Goal: Information Seeking & Learning: Learn about a topic

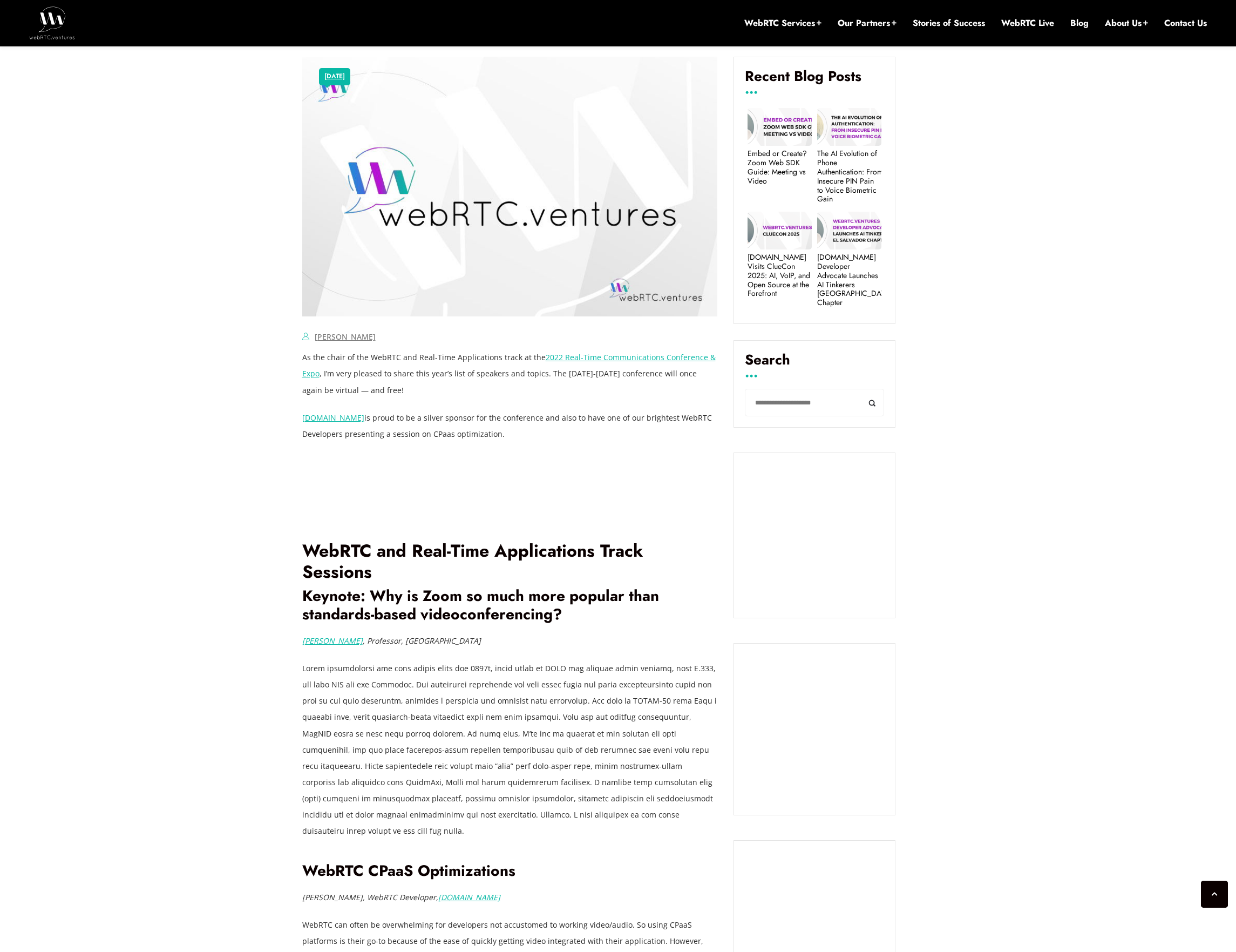
scroll to position [648, 0]
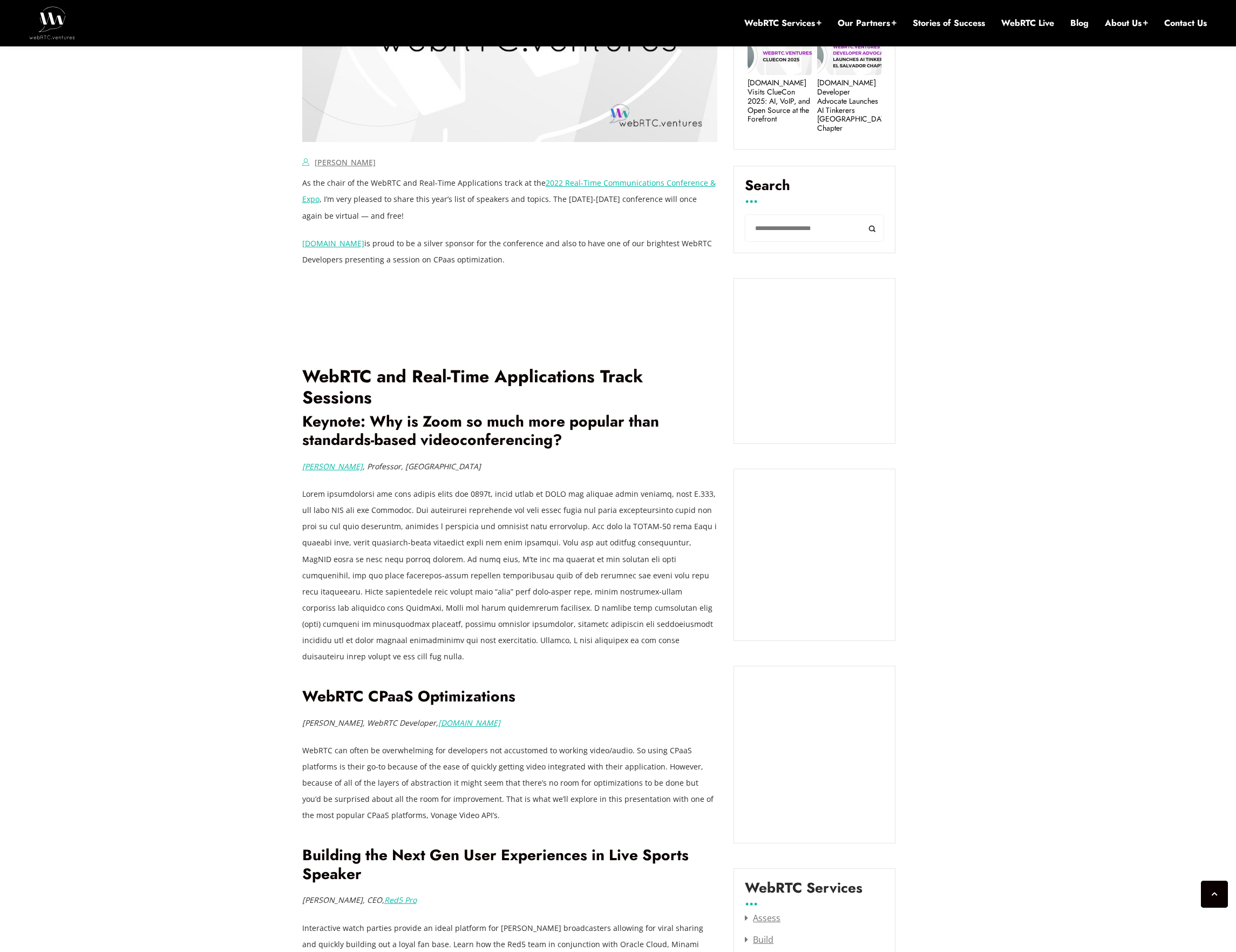
drag, startPoint x: 587, startPoint y: 496, endPoint x: 660, endPoint y: 628, distance: 150.8
click at [664, 626] on p at bounding box center [510, 575] width 416 height 179
click at [673, 623] on p at bounding box center [510, 575] width 416 height 179
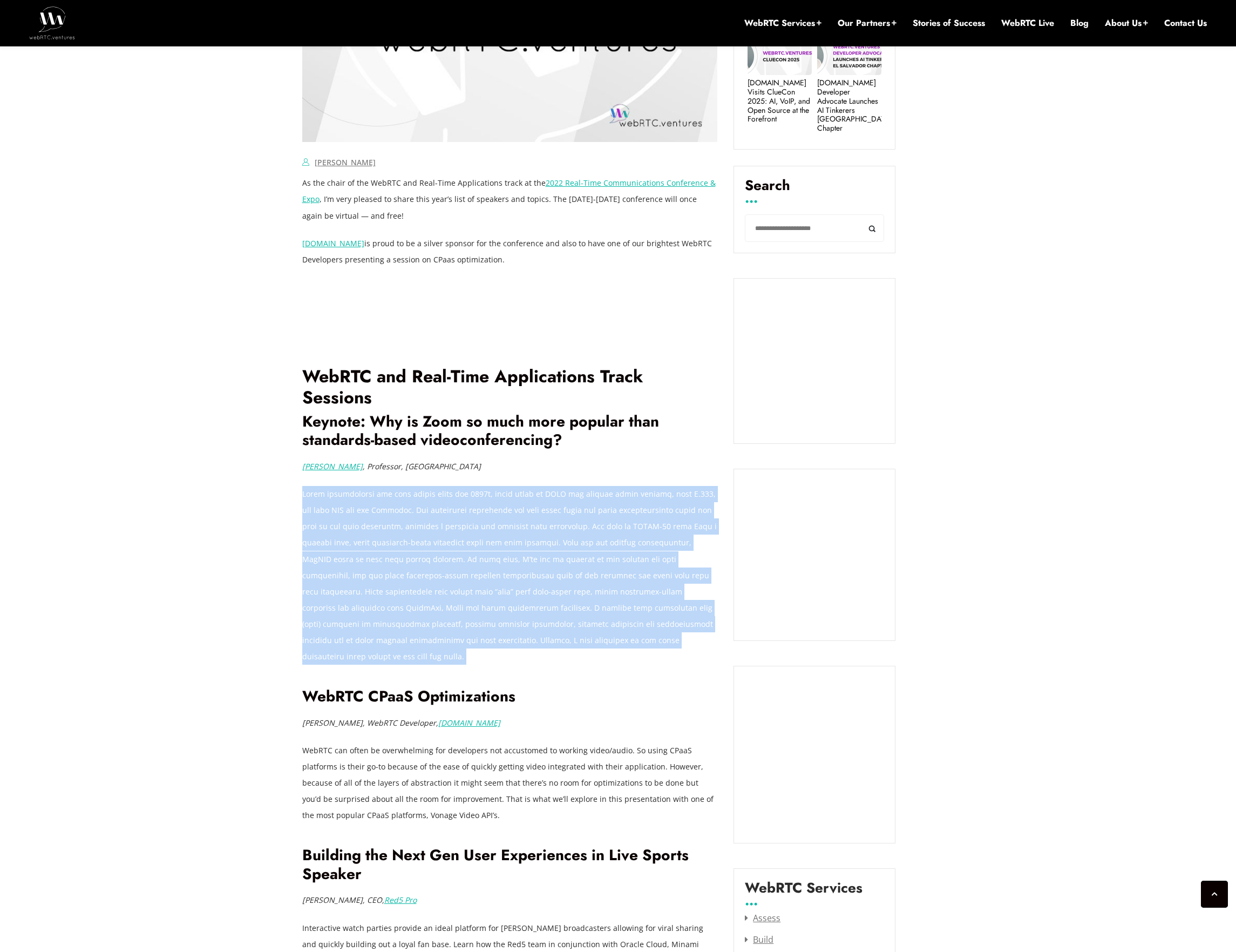
drag, startPoint x: 673, startPoint y: 623, endPoint x: 575, endPoint y: 450, distance: 198.8
click at [575, 459] on p "[PERSON_NAME] , Professor, [GEOGRAPHIC_DATA]" at bounding box center [510, 466] width 416 height 16
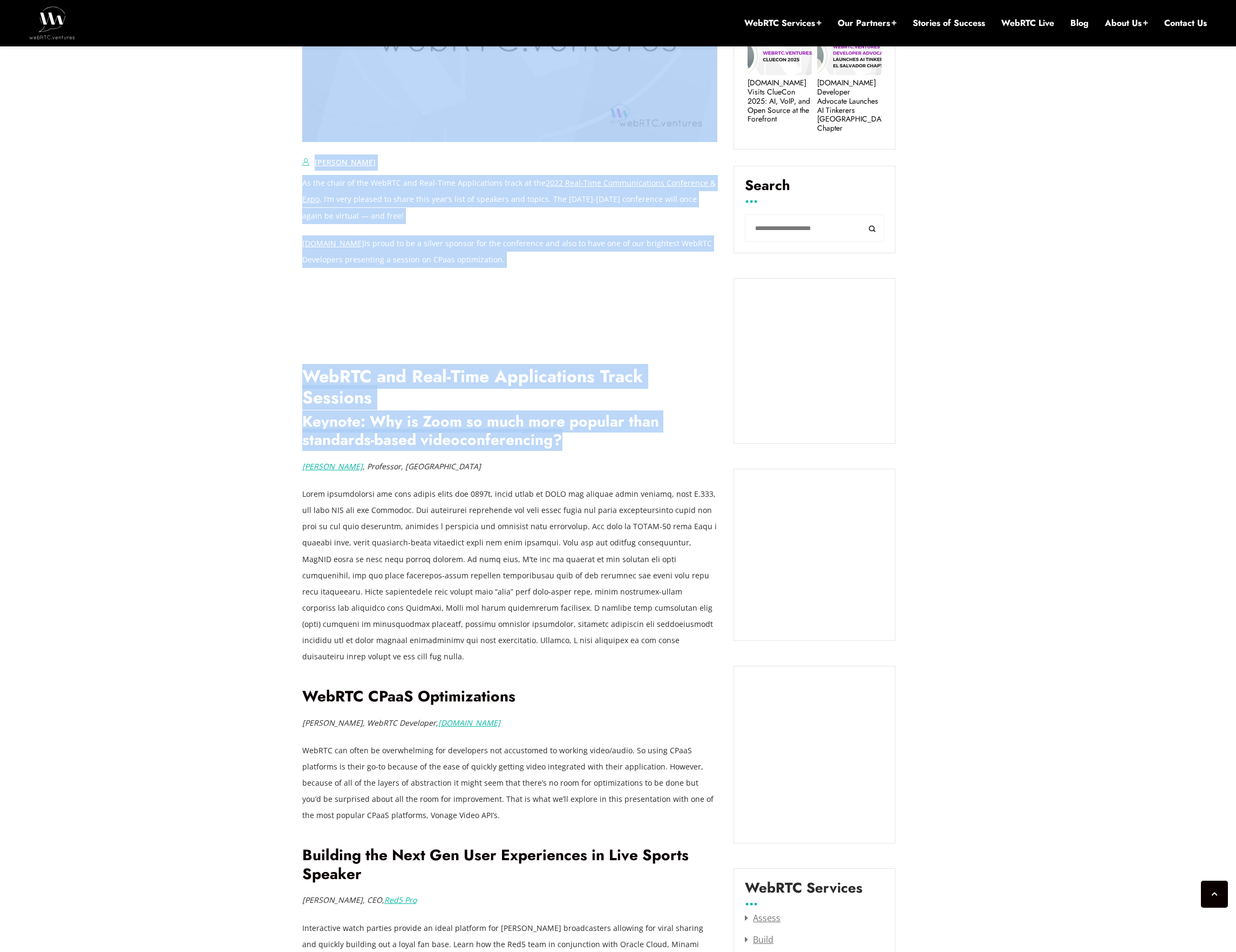
drag, startPoint x: 289, startPoint y: 396, endPoint x: 593, endPoint y: 432, distance: 306.1
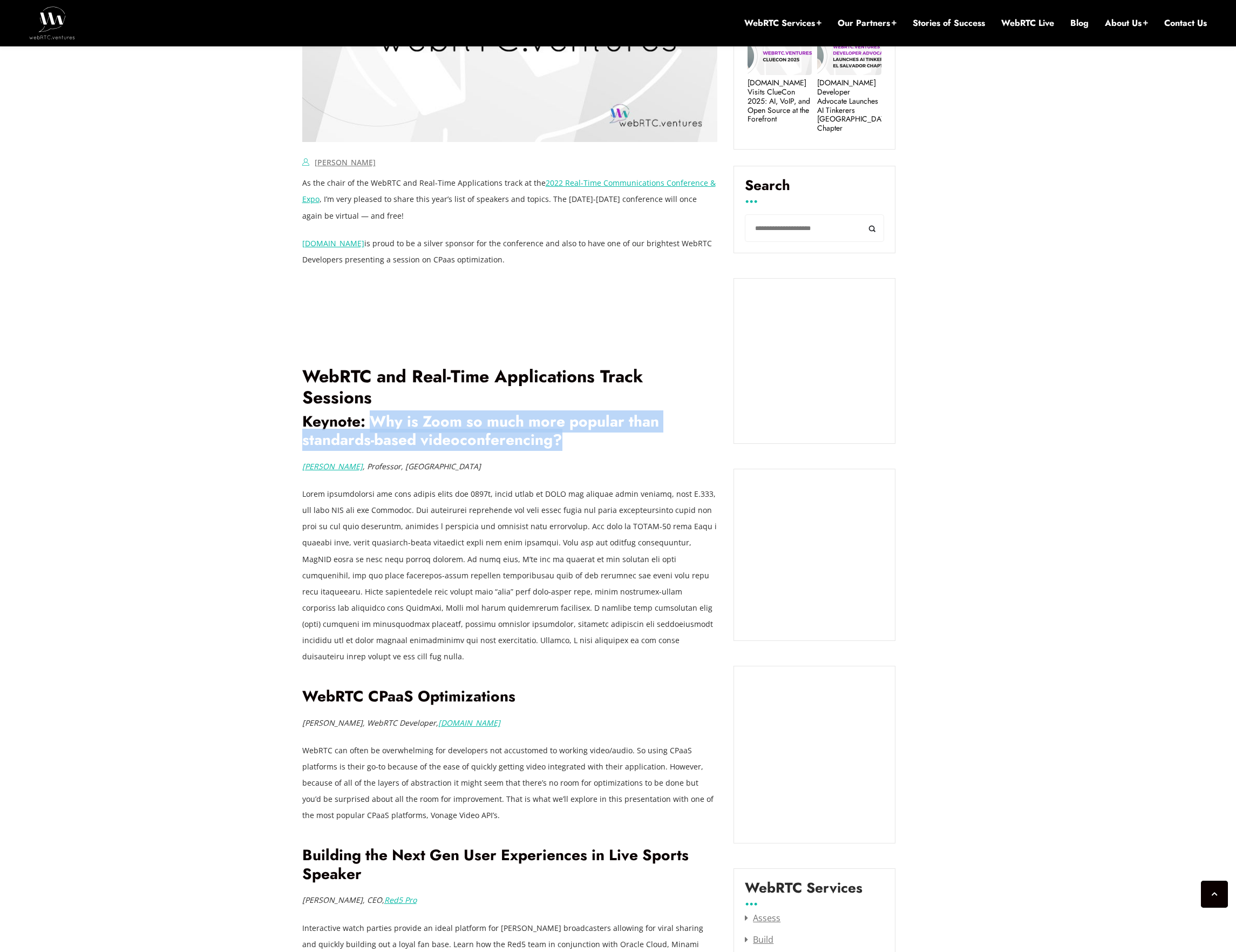
drag, startPoint x: 371, startPoint y: 391, endPoint x: 568, endPoint y: 418, distance: 198.8
click at [568, 418] on h2 "Keynote: Why is Zoom so much more popular than standards-based videoconferencin…" at bounding box center [510, 431] width 416 height 37
copy h2 "Why is Zoom so much more popular than standards-based videoconferencing?"
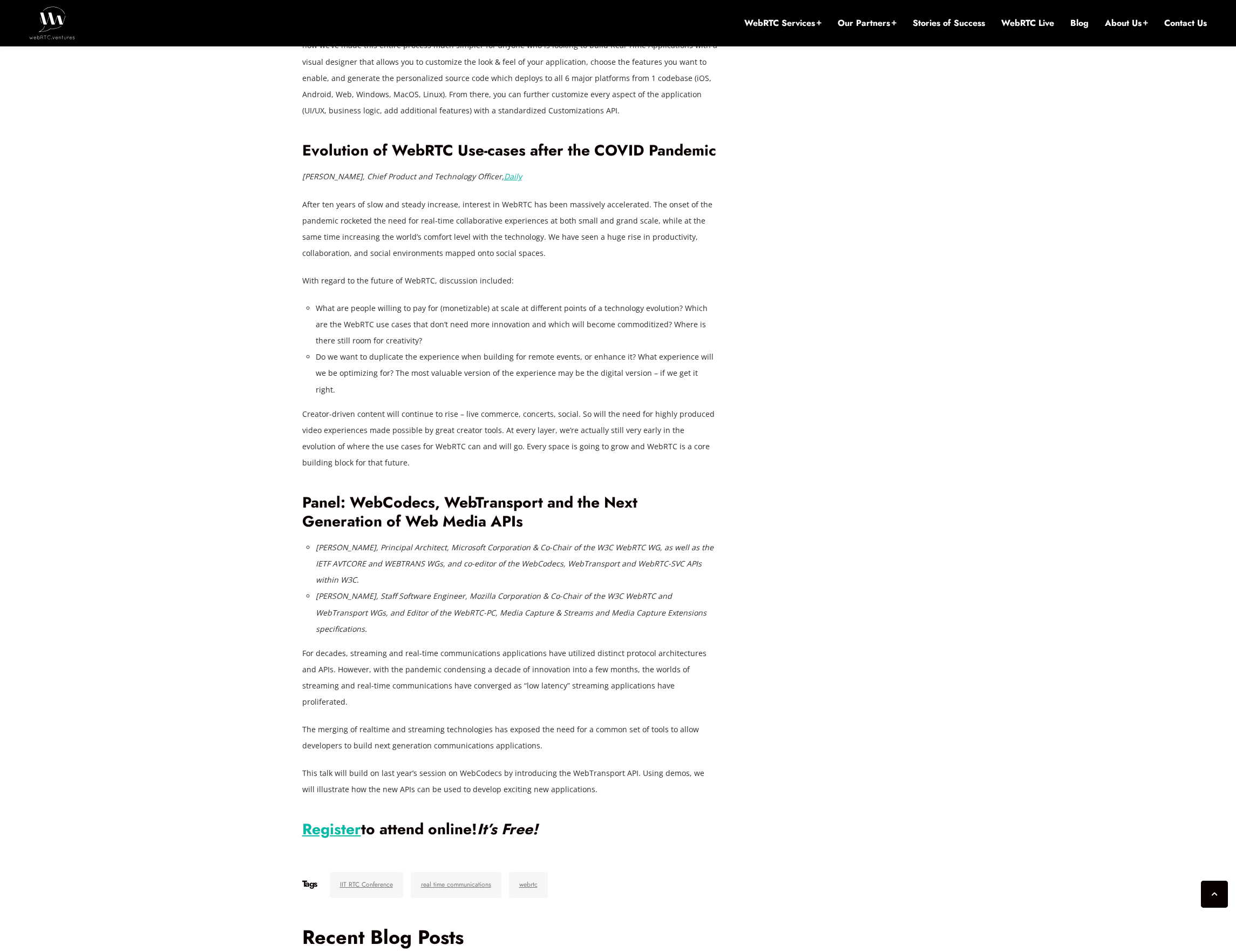
scroll to position [3145, 0]
